Goal: Information Seeking & Learning: Learn about a topic

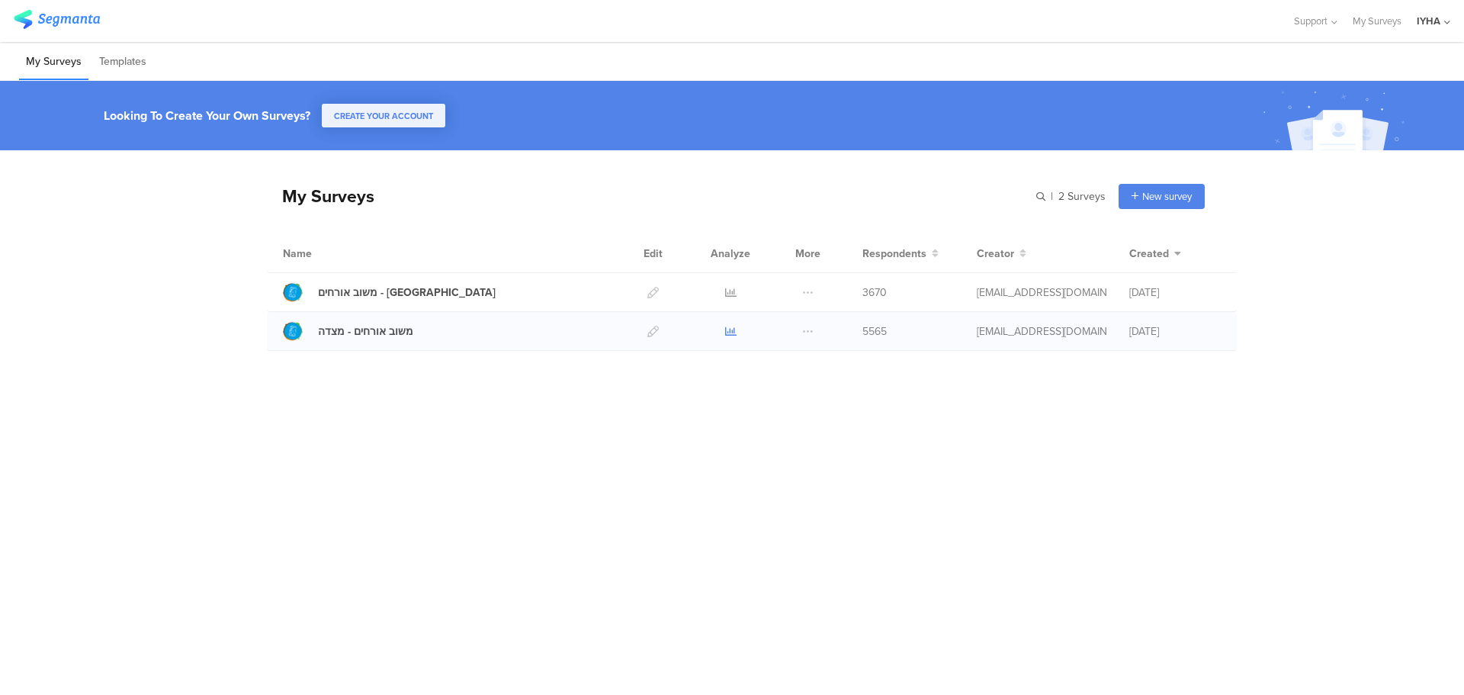
click at [733, 327] on icon at bounding box center [730, 331] width 11 height 11
click at [730, 294] on icon at bounding box center [730, 292] width 11 height 11
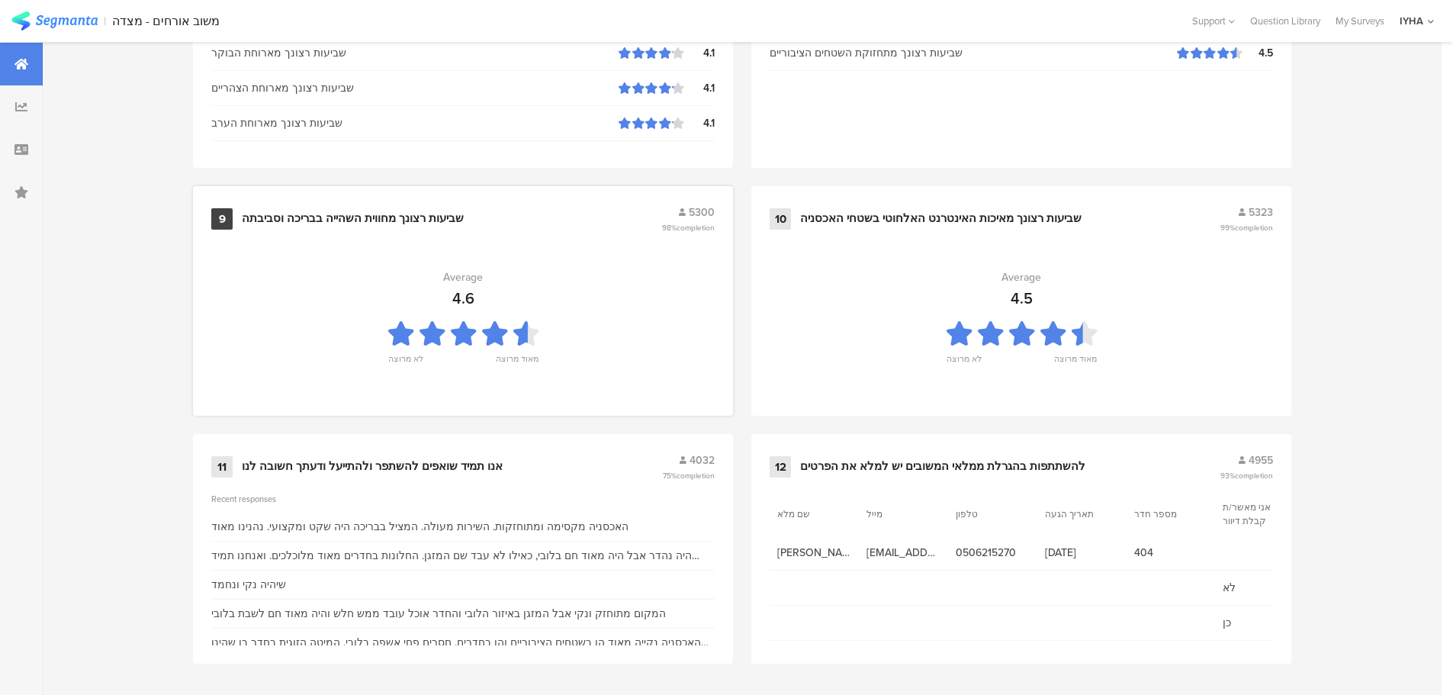
scroll to position [1542, 0]
click at [454, 463] on div "אנו תמיד שואפים להשתפר ולהתייעל ודעתך חשובה לנו" at bounding box center [372, 465] width 261 height 15
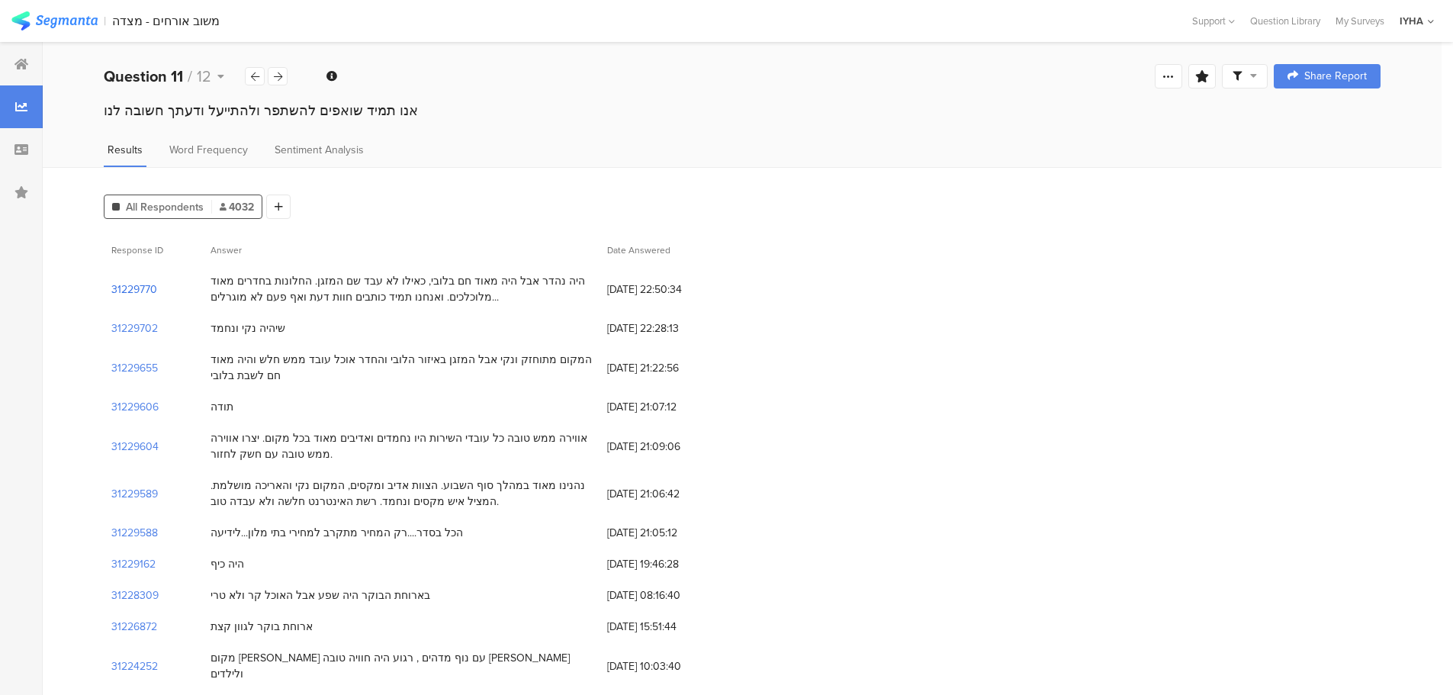
click at [133, 290] on section "31229770" at bounding box center [134, 289] width 46 height 16
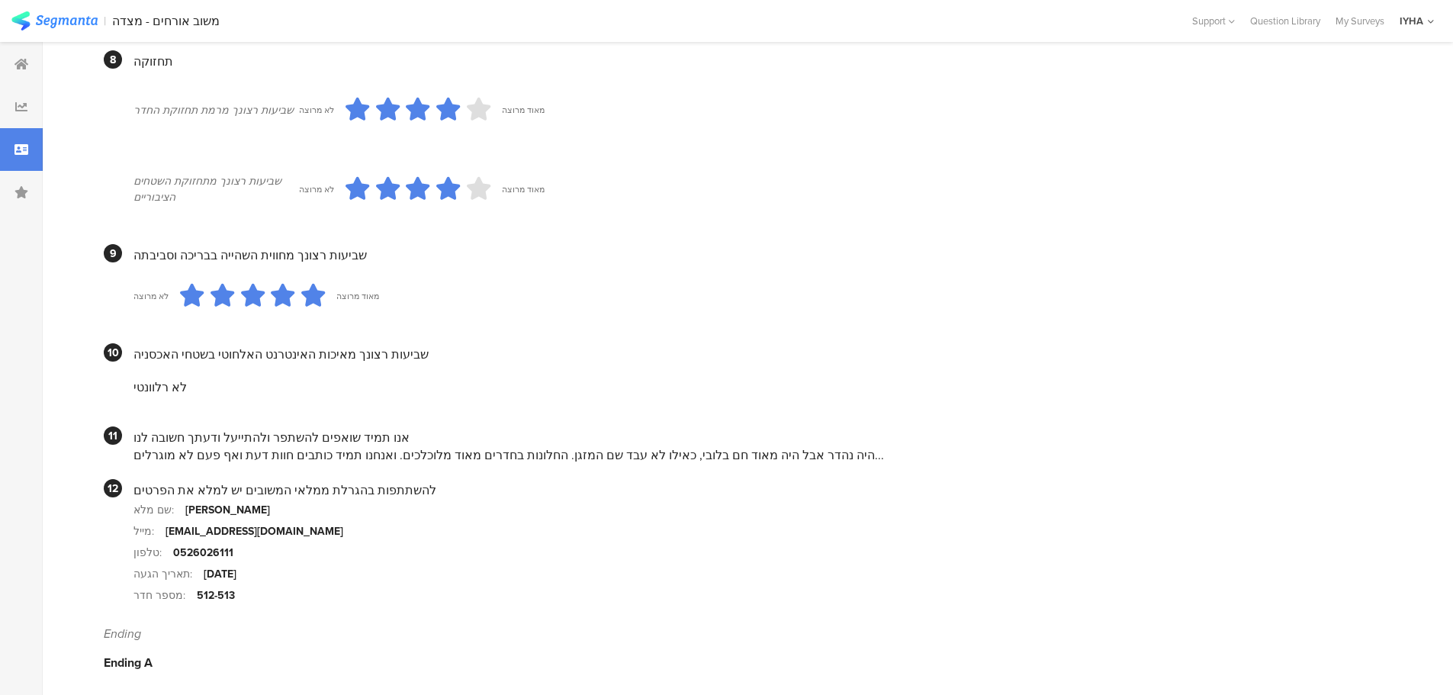
scroll to position [1266, 0]
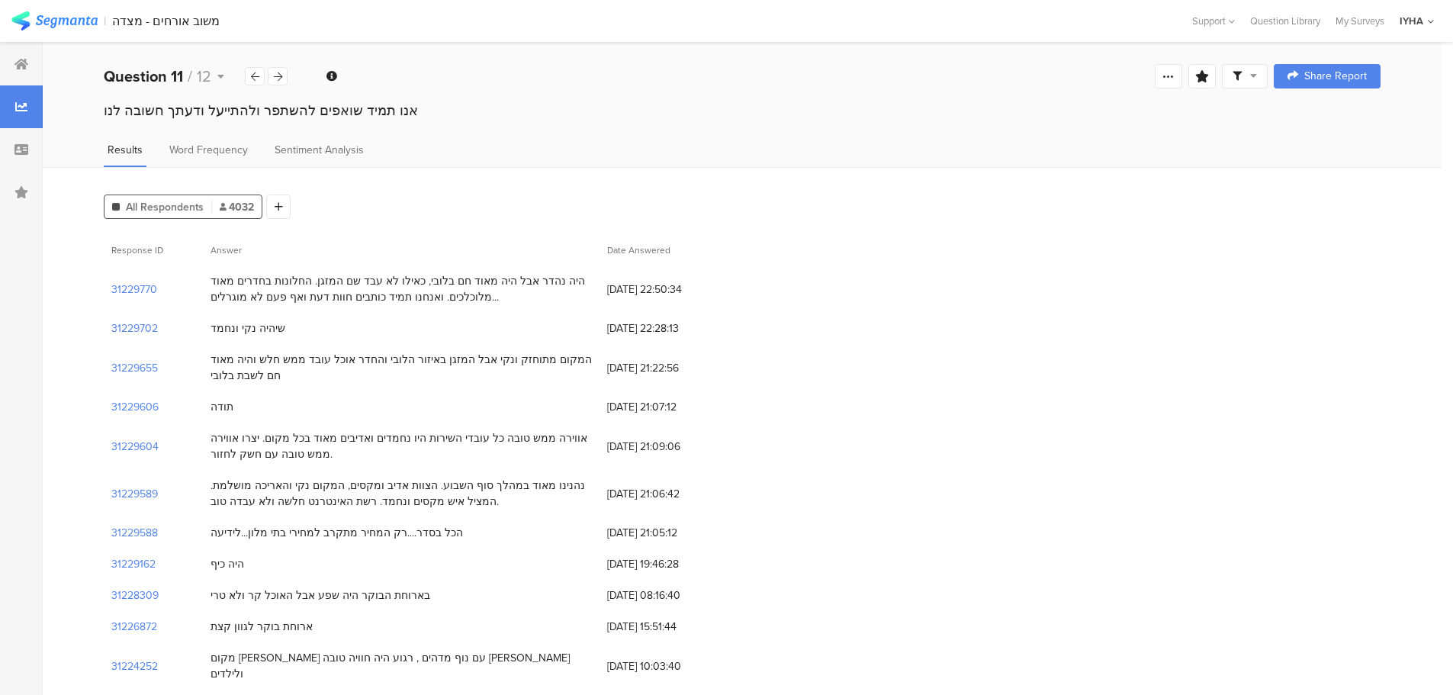
drag, startPoint x: 281, startPoint y: -2, endPoint x: 964, endPoint y: 287, distance: 741.1
click at [964, 287] on div "31229770 היה נהדר אבל היה מאוד חם בלובי, כאילו לא עבד שם המזגן. החלונות בחדרים …" at bounding box center [742, 288] width 1276 height 47
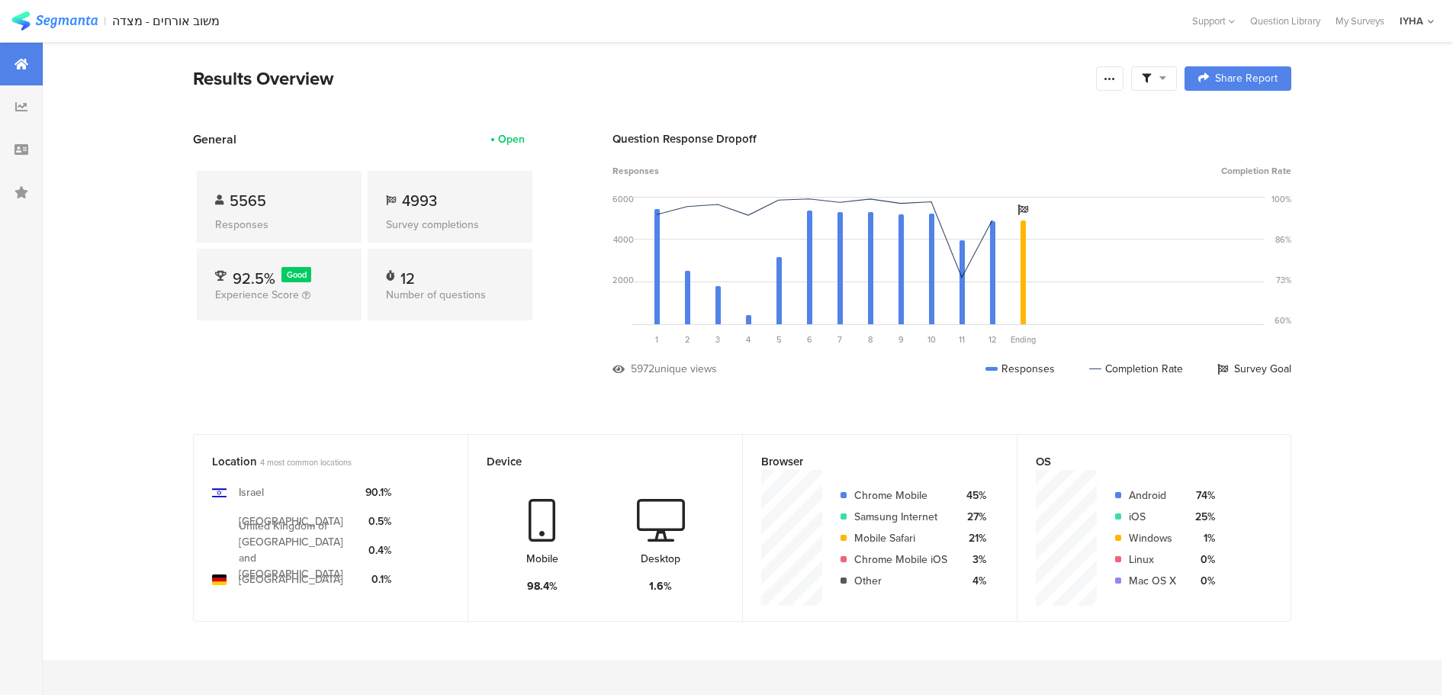
scroll to position [1542, 0]
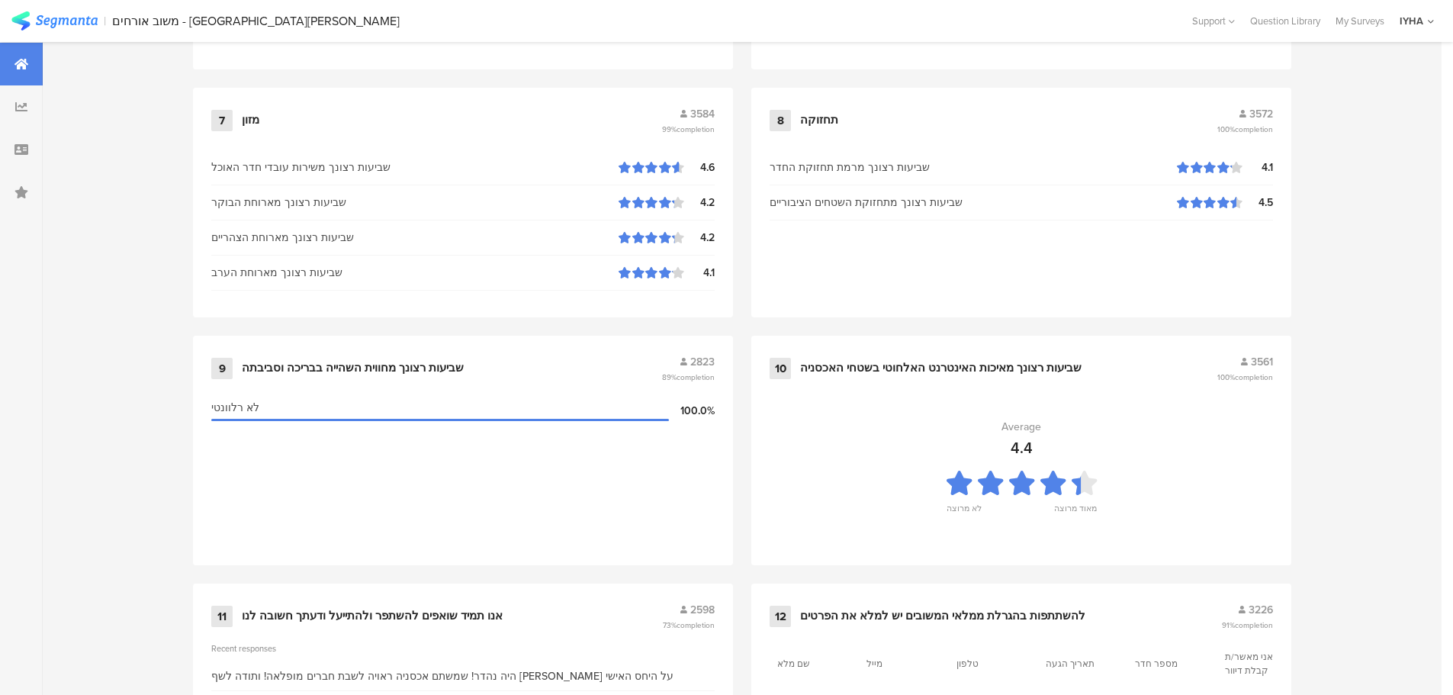
scroll to position [1542, 0]
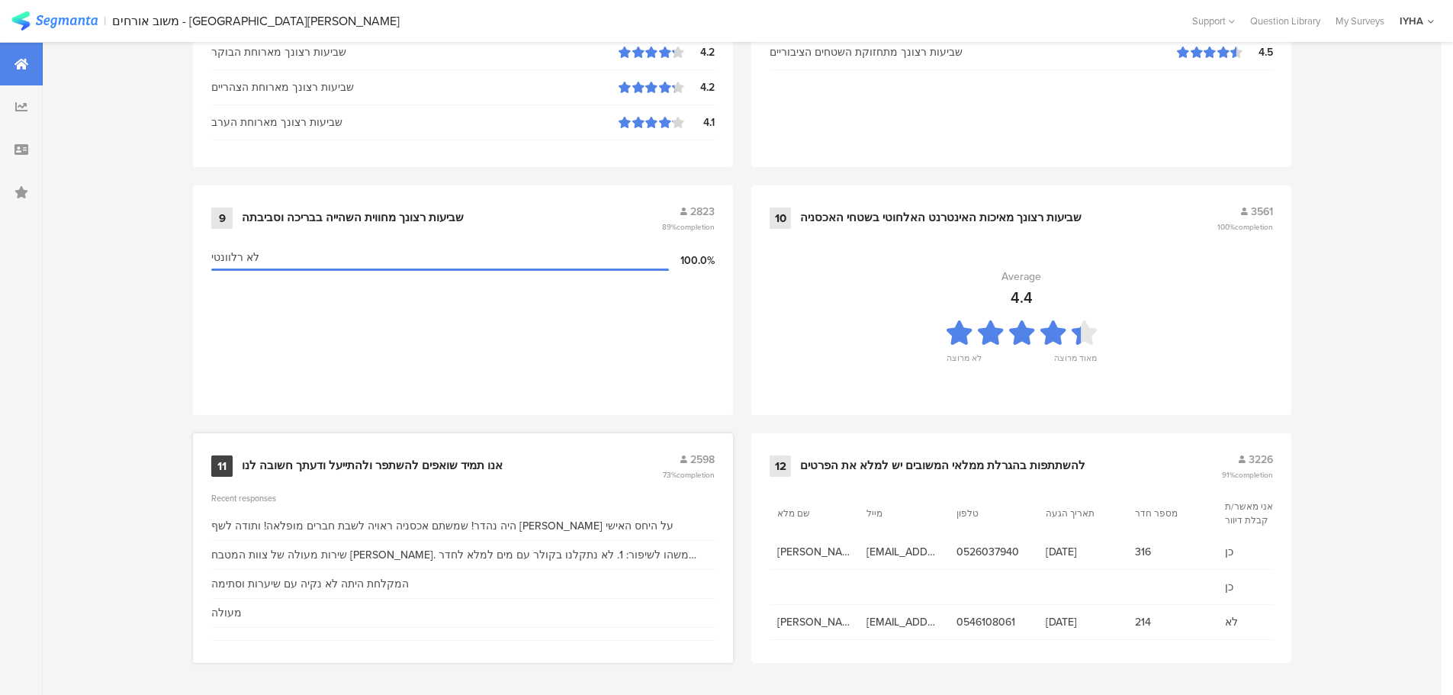
click at [355, 456] on div "11 אנו תמיד שואפים להשתפר ולהתייעל ודעתך חשובה לנו 2598 73% completion" at bounding box center [462, 465] width 503 height 29
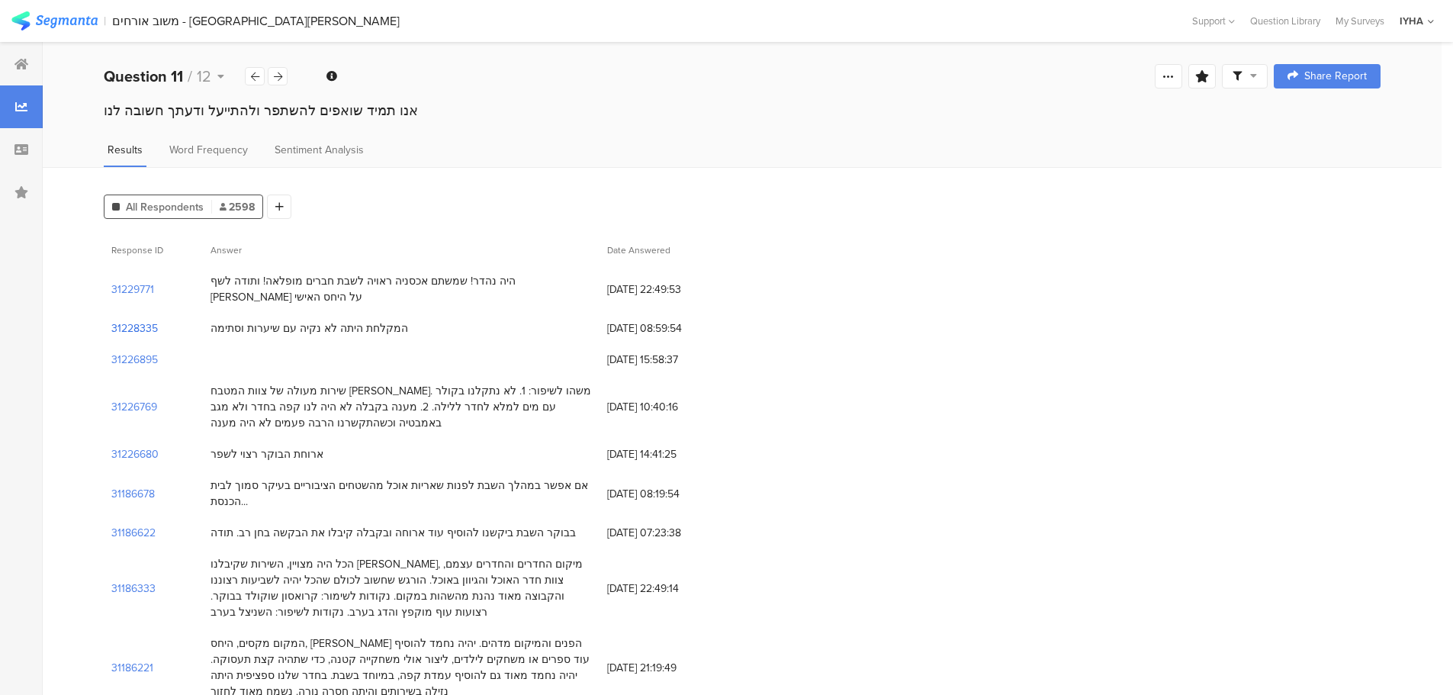
click at [141, 320] on section "31228335" at bounding box center [134, 328] width 47 height 16
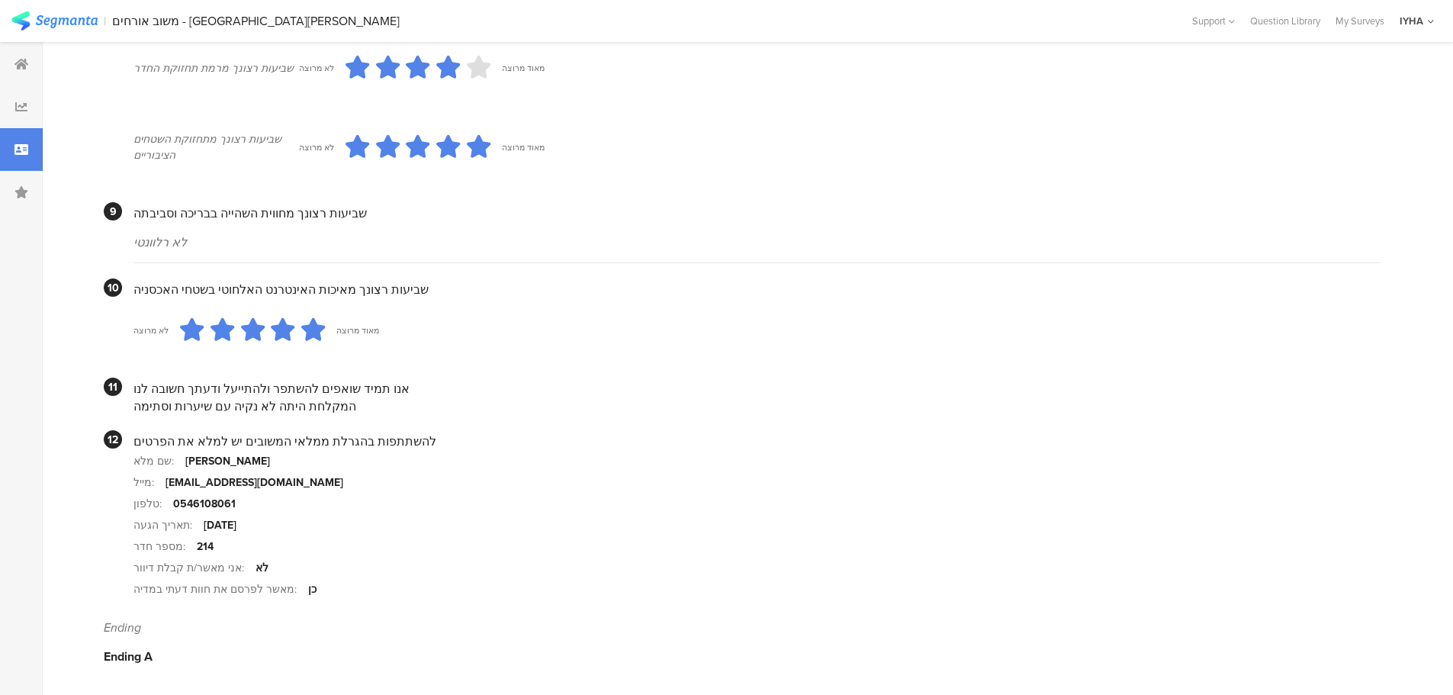
scroll to position [1286, 0]
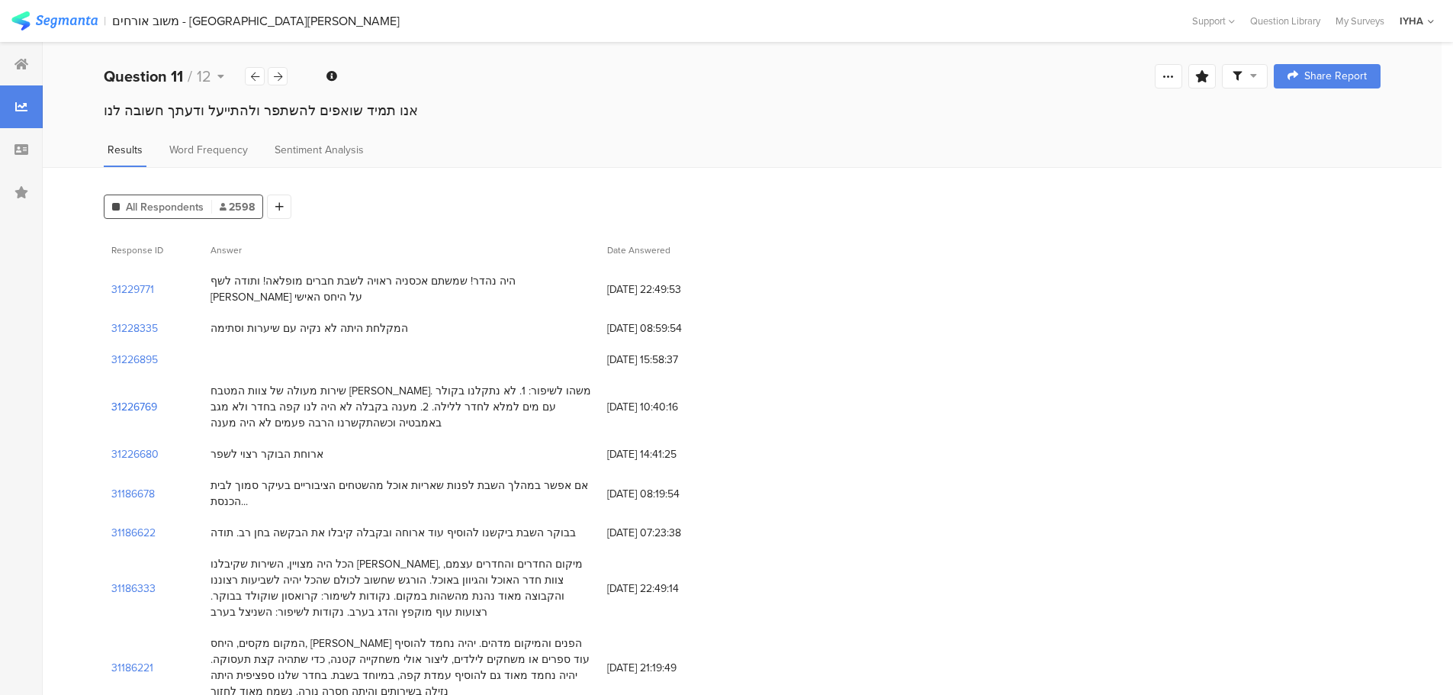
click at [131, 399] on section "31226769" at bounding box center [134, 407] width 46 height 16
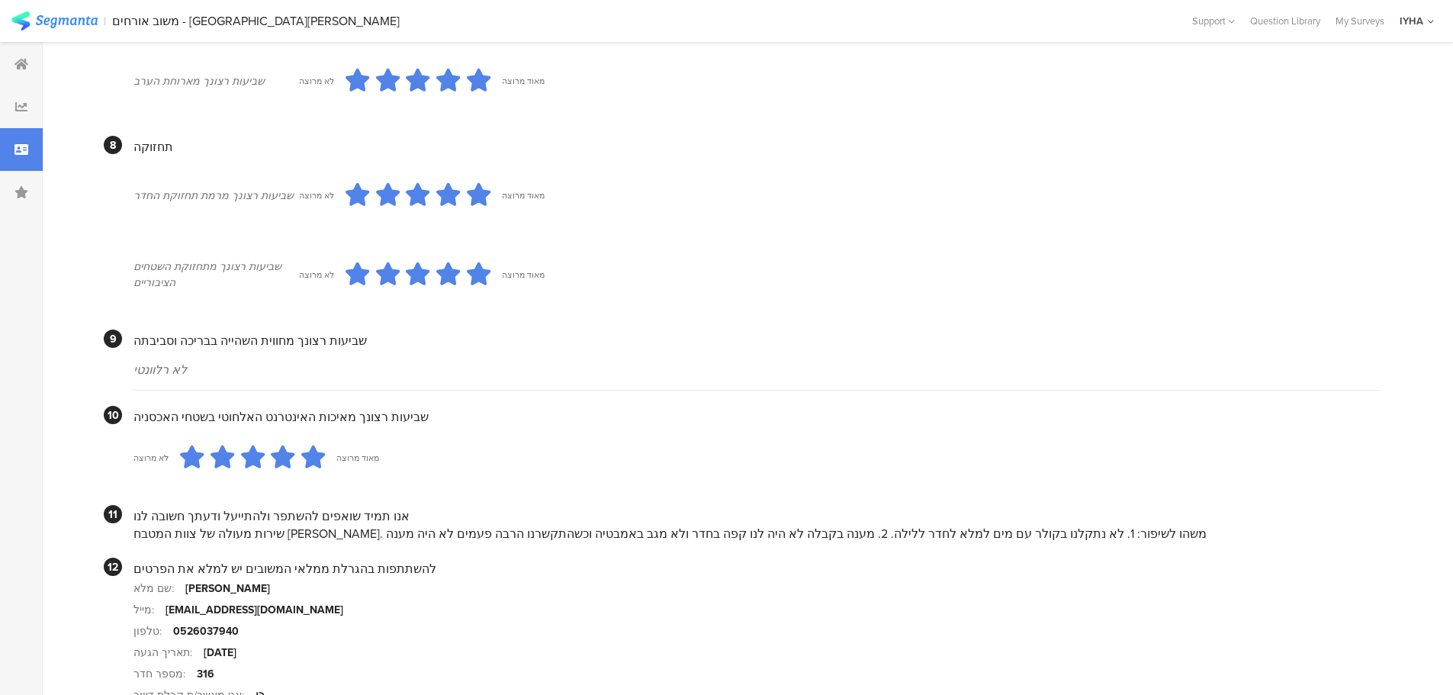
scroll to position [1302, 0]
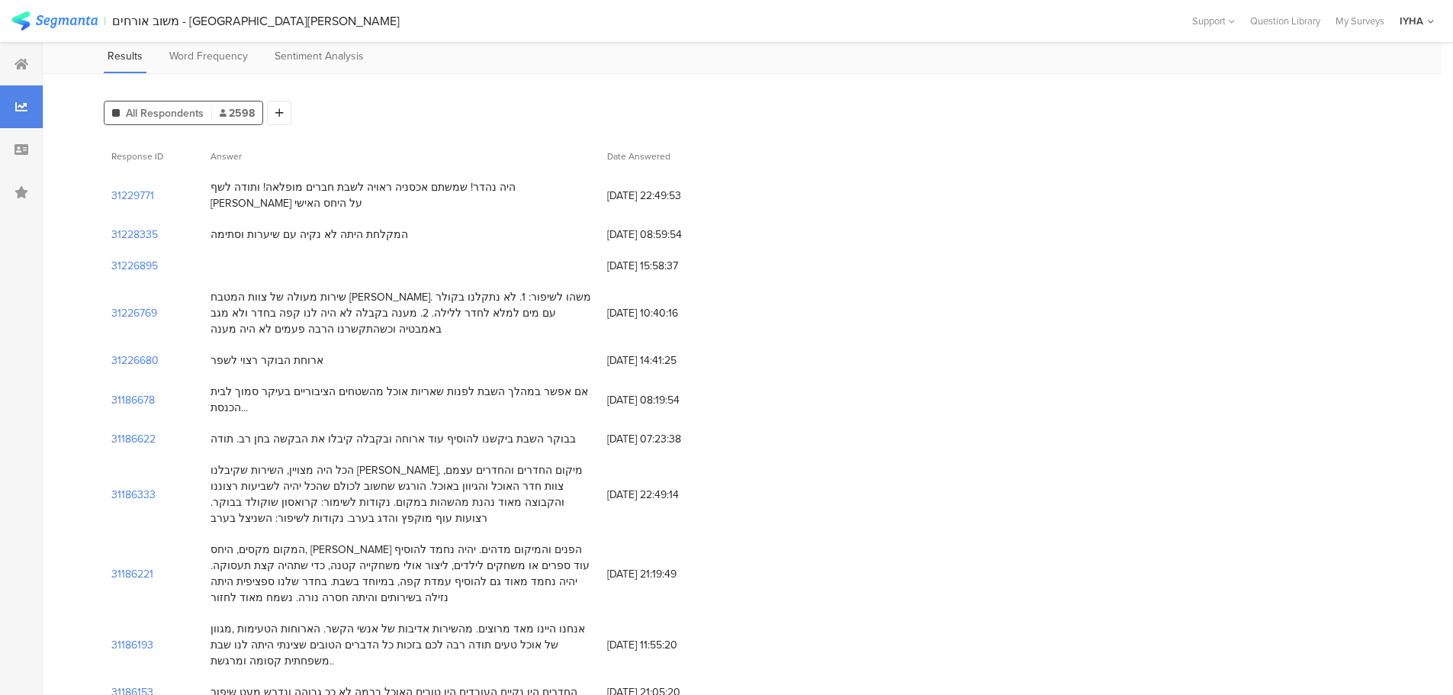
scroll to position [114, 0]
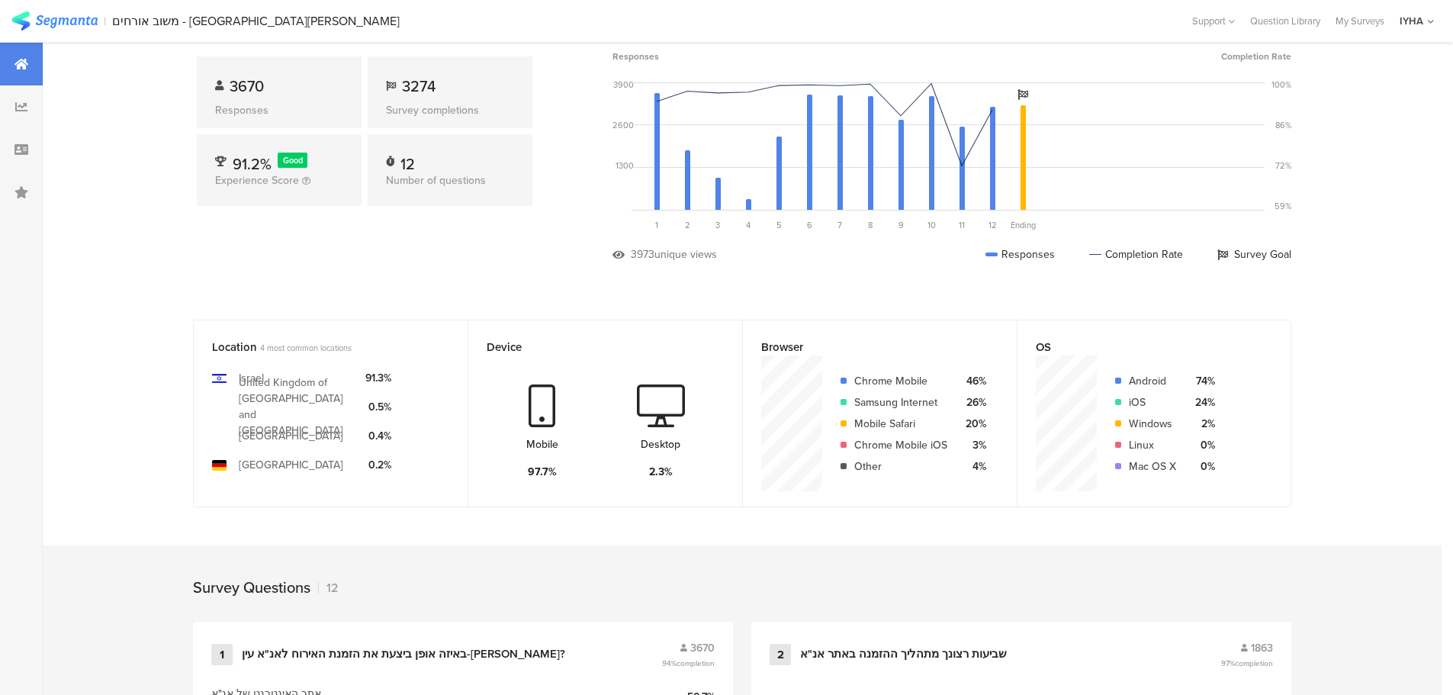
scroll to position [1542, 0]
